Goal: Find specific page/section: Find specific page/section

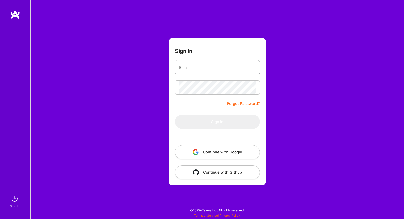
type input "[PERSON_NAME][EMAIL_ADDRESS][DOMAIN_NAME]"
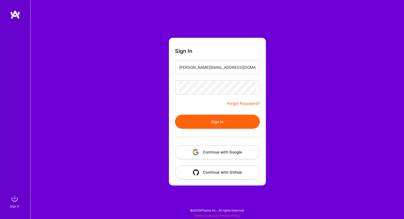
click at [181, 100] on form "Sign In [PERSON_NAME][EMAIL_ADDRESS][DOMAIN_NAME] Forgot Password? Sign In Cont…" at bounding box center [217, 112] width 97 height 148
click at [198, 131] on div at bounding box center [217, 137] width 85 height 16
click at [198, 123] on button "Sign In" at bounding box center [217, 122] width 85 height 14
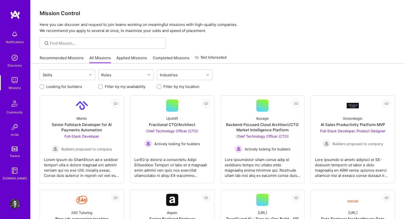
click at [71, 59] on link "Recommended Missions" at bounding box center [62, 59] width 44 height 8
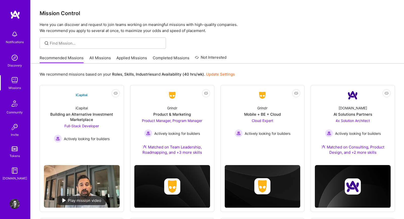
click at [96, 55] on div "Recommended Missions All Missions Applied Missions Completed Missions Not Inter…" at bounding box center [133, 57] width 187 height 11
click at [96, 57] on link "All Missions" at bounding box center [99, 59] width 21 height 8
